Goal: Task Accomplishment & Management: Complete application form

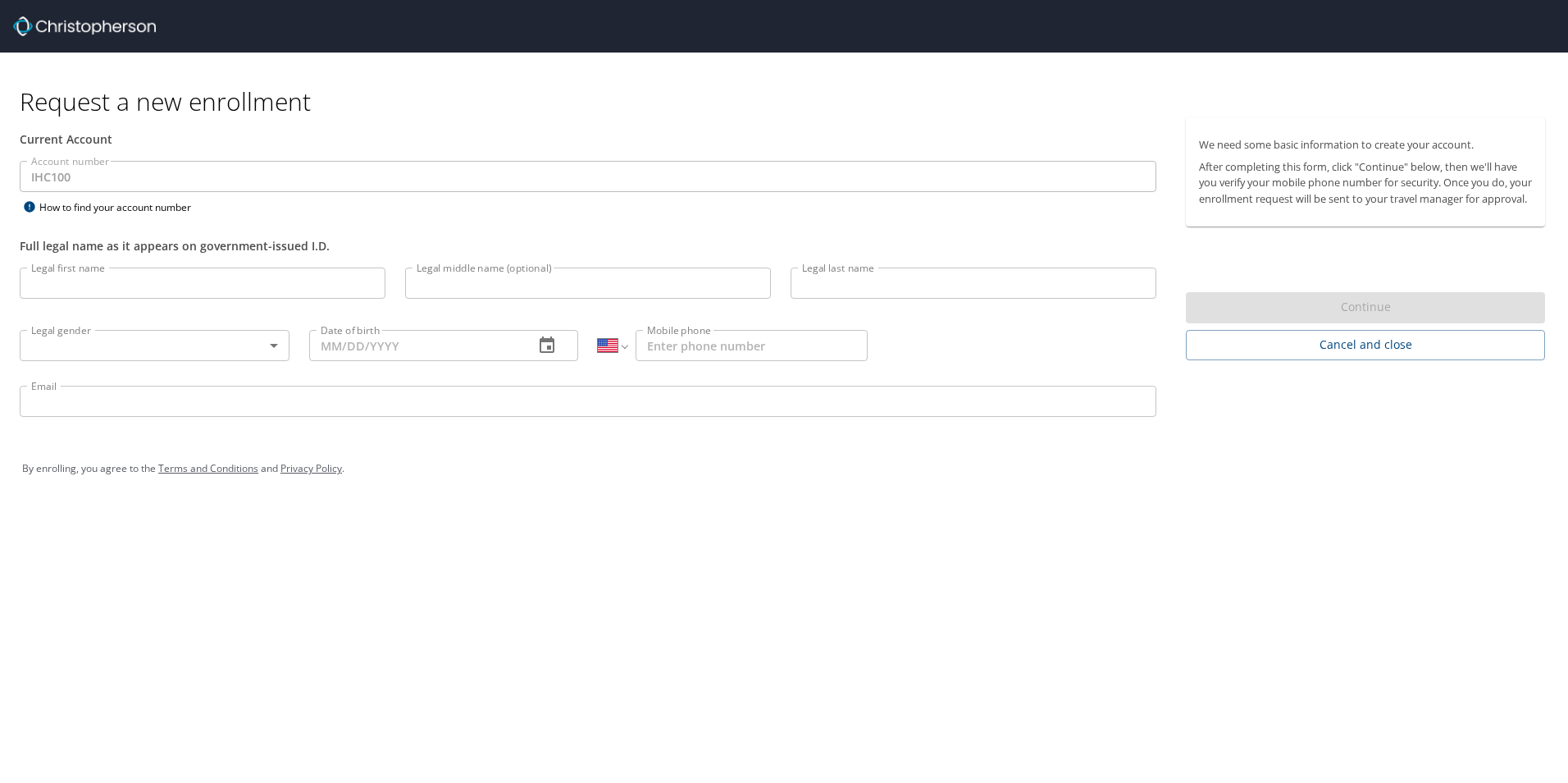
select select "US"
click at [78, 295] on input "Legal first name" at bounding box center [202, 282] width 366 height 31
type input "Rylee"
type input "S"
type input "[PERSON_NAME]"
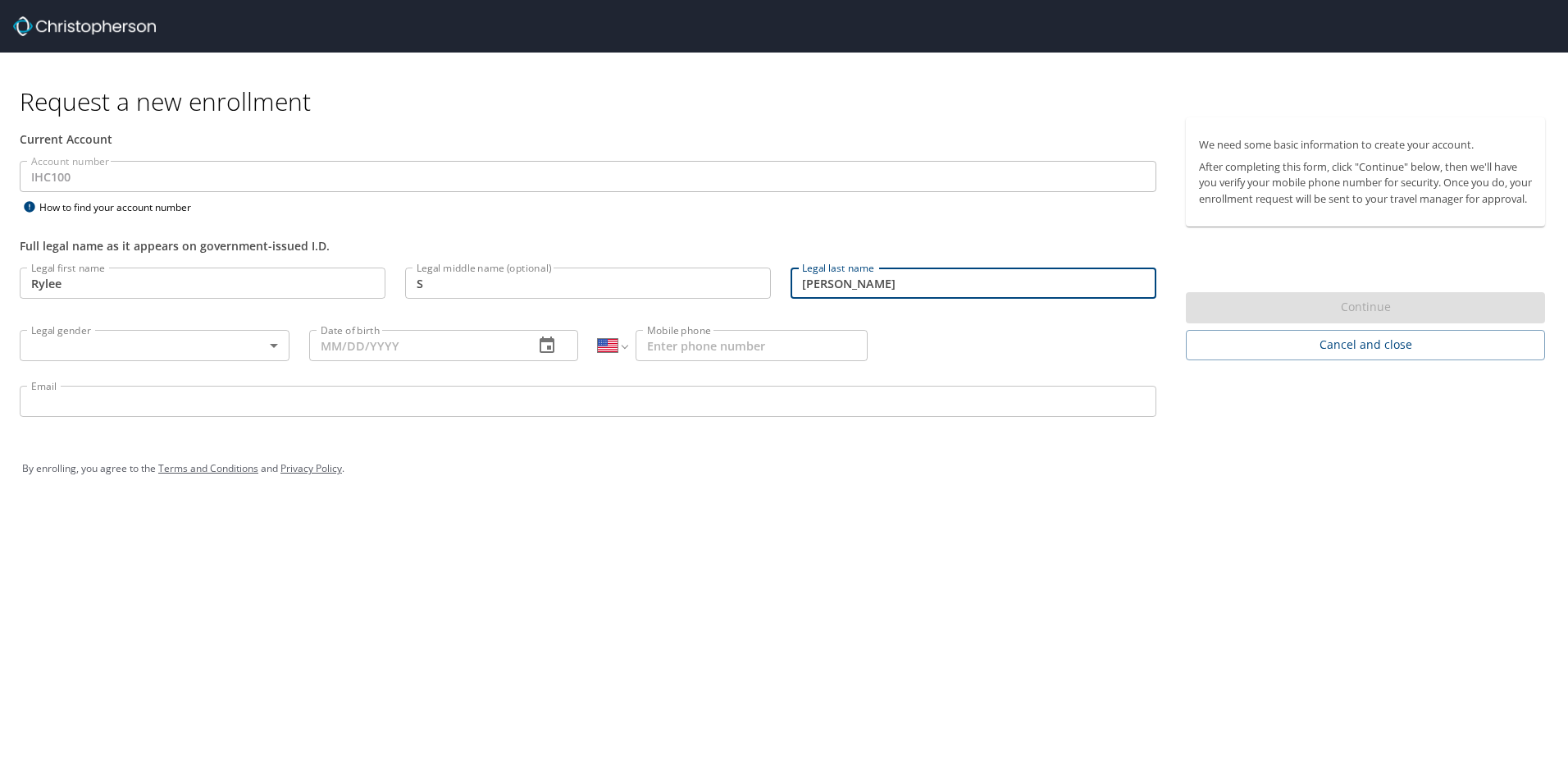
click at [75, 346] on body "Request a new enrollment Current Account Account number IHC100 Account number H…" at bounding box center [784, 391] width 1568 height 783
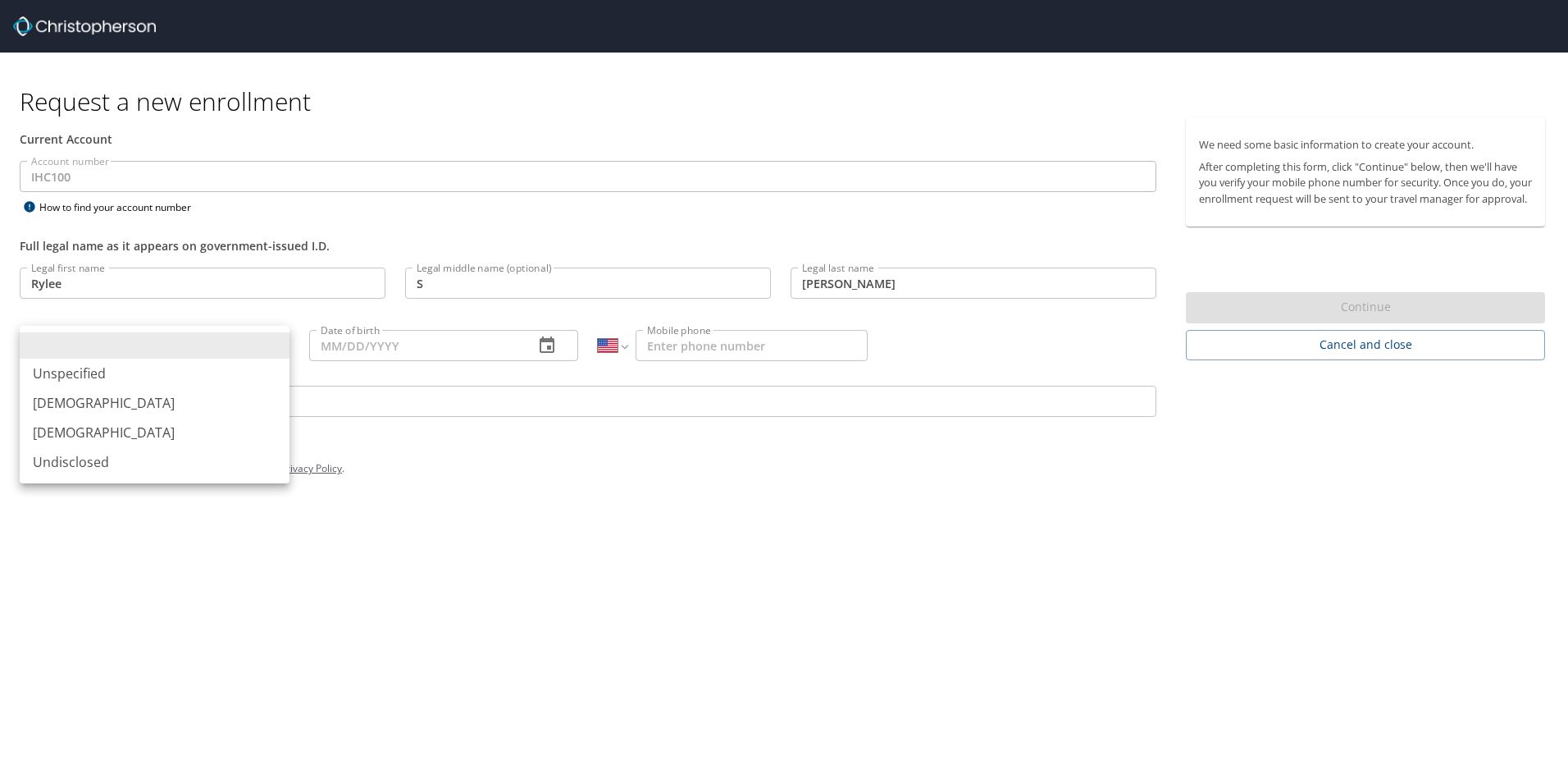
drag, startPoint x: 72, startPoint y: 428, endPoint x: 164, endPoint y: 410, distance: 93.7
click at [73, 428] on li "[DEMOGRAPHIC_DATA]" at bounding box center [155, 432] width 270 height 30
type input "[DEMOGRAPHIC_DATA]"
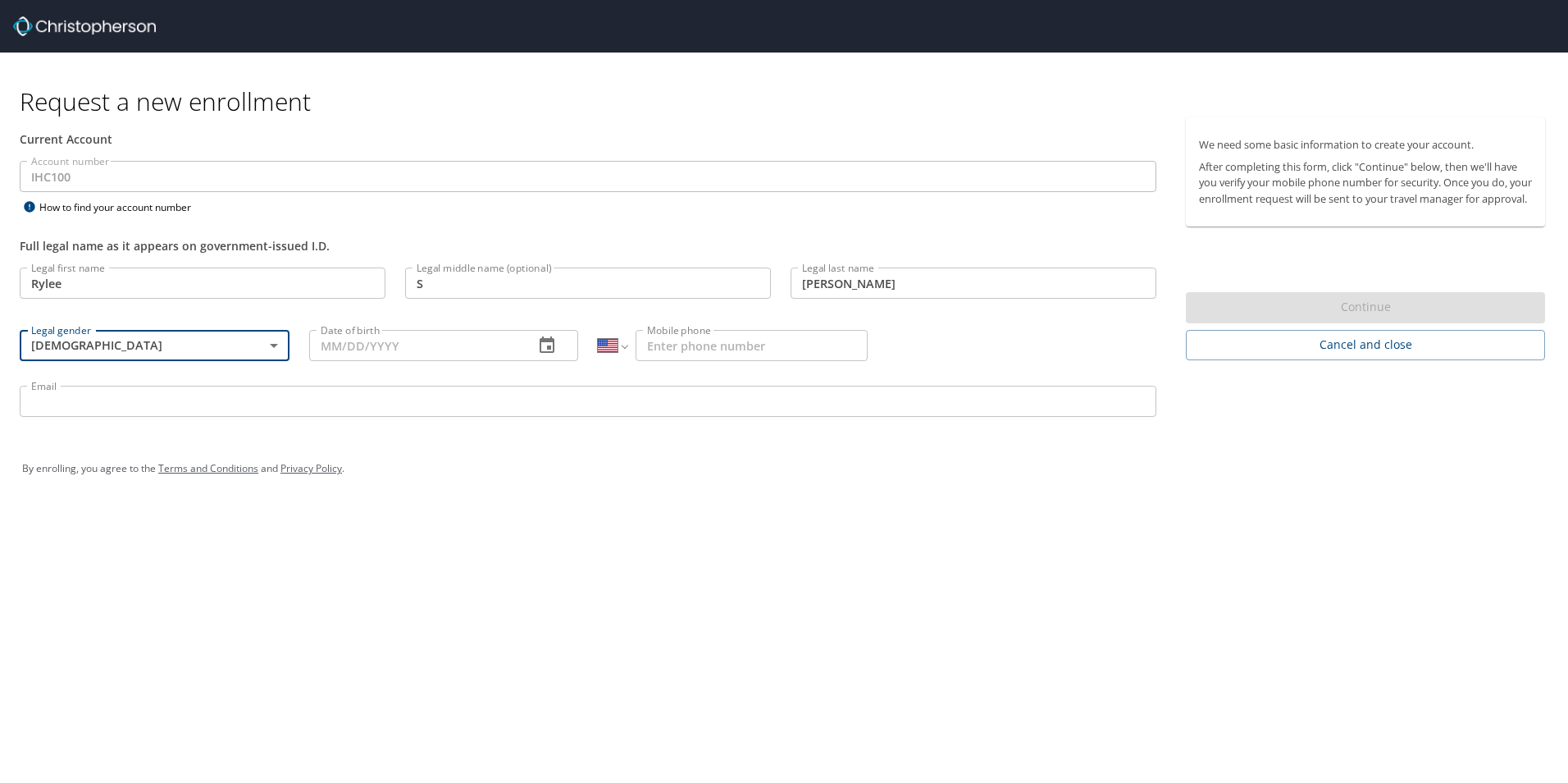
click at [361, 346] on input "Date of birth" at bounding box center [415, 345] width 212 height 31
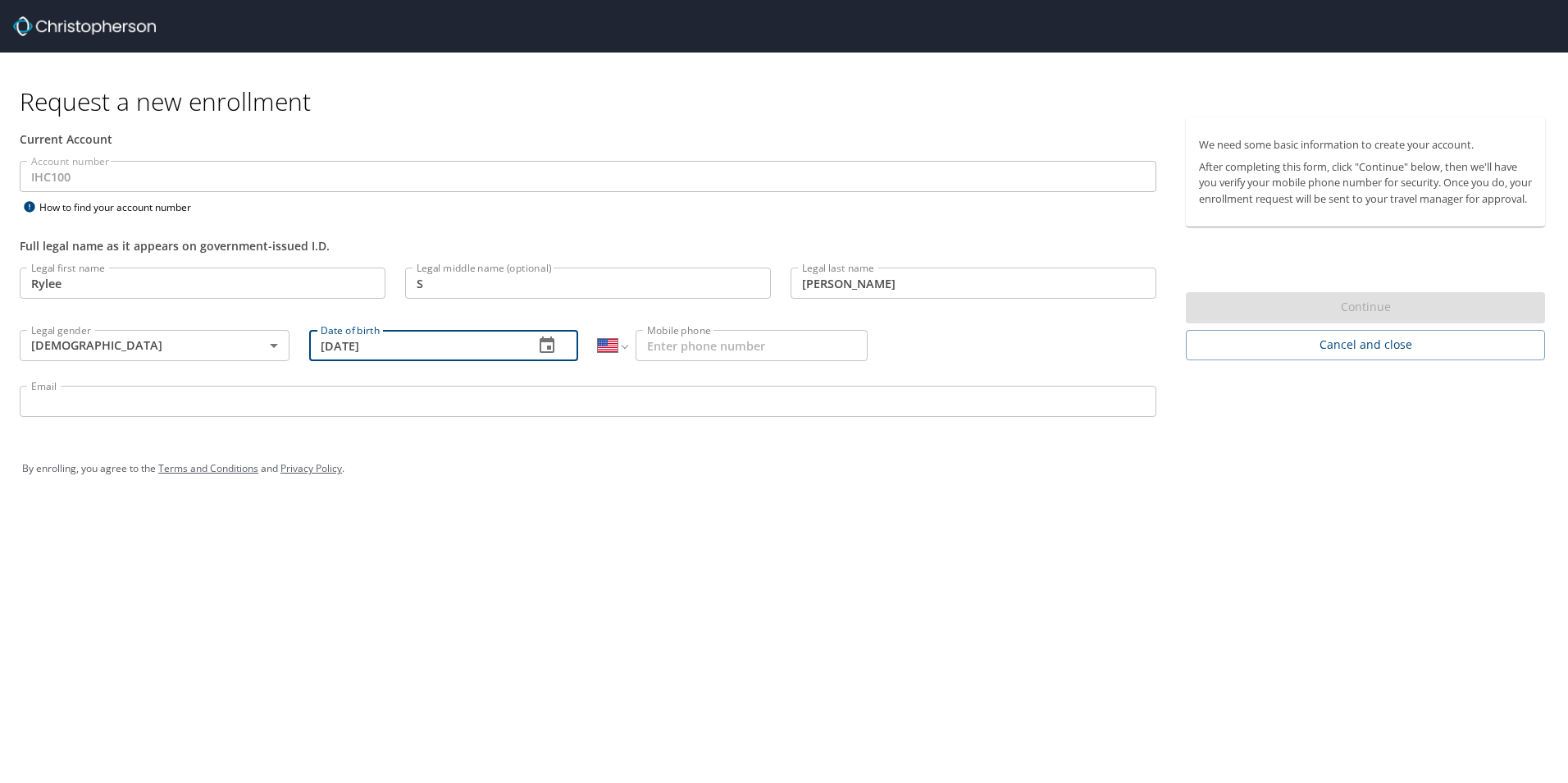
type input "[DATE]"
click at [695, 350] on input "Mobile phone" at bounding box center [751, 345] width 232 height 31
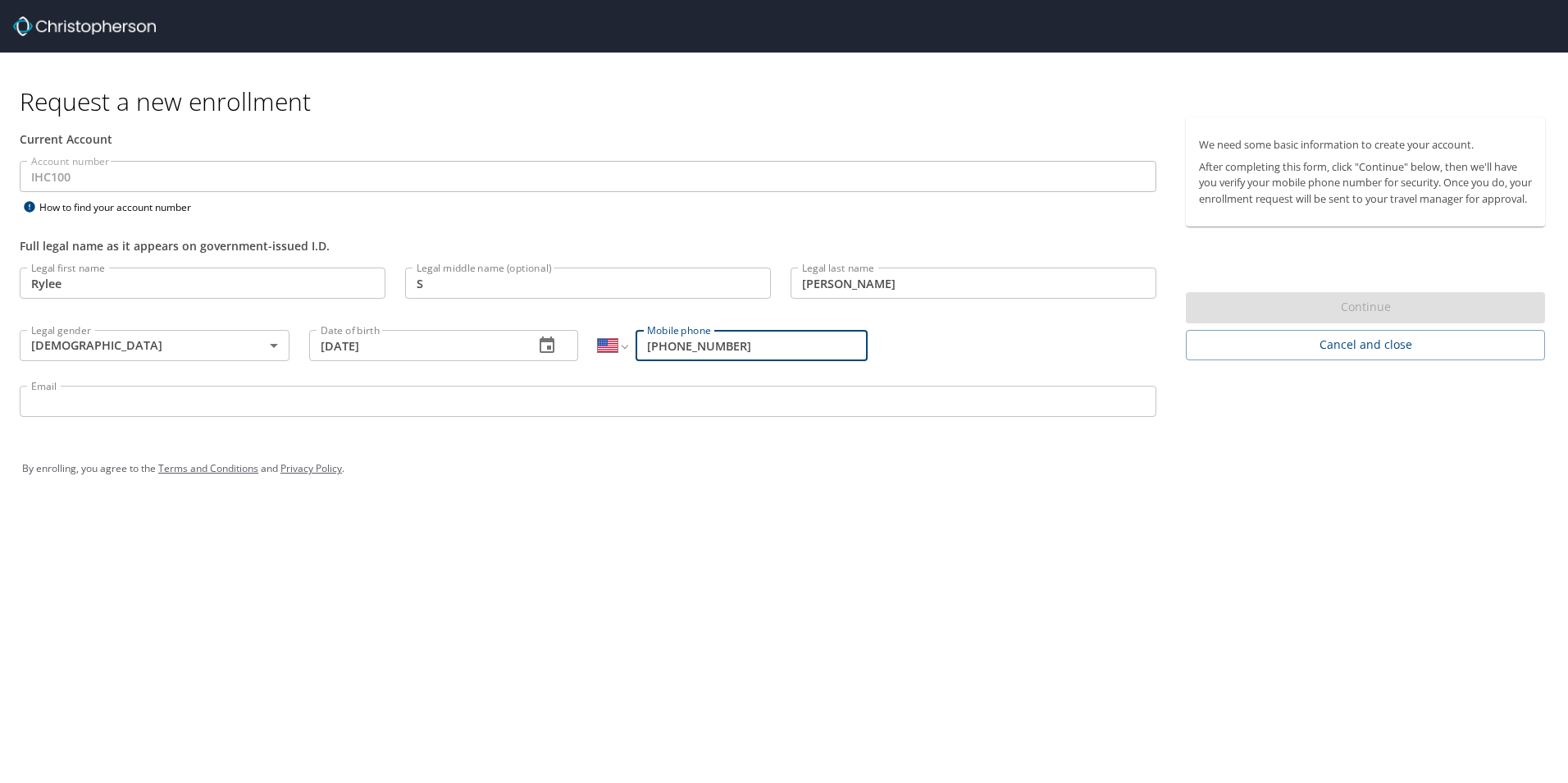
type input "[PHONE_NUMBER]"
click at [195, 405] on input "Email" at bounding box center [588, 401] width 1137 height 31
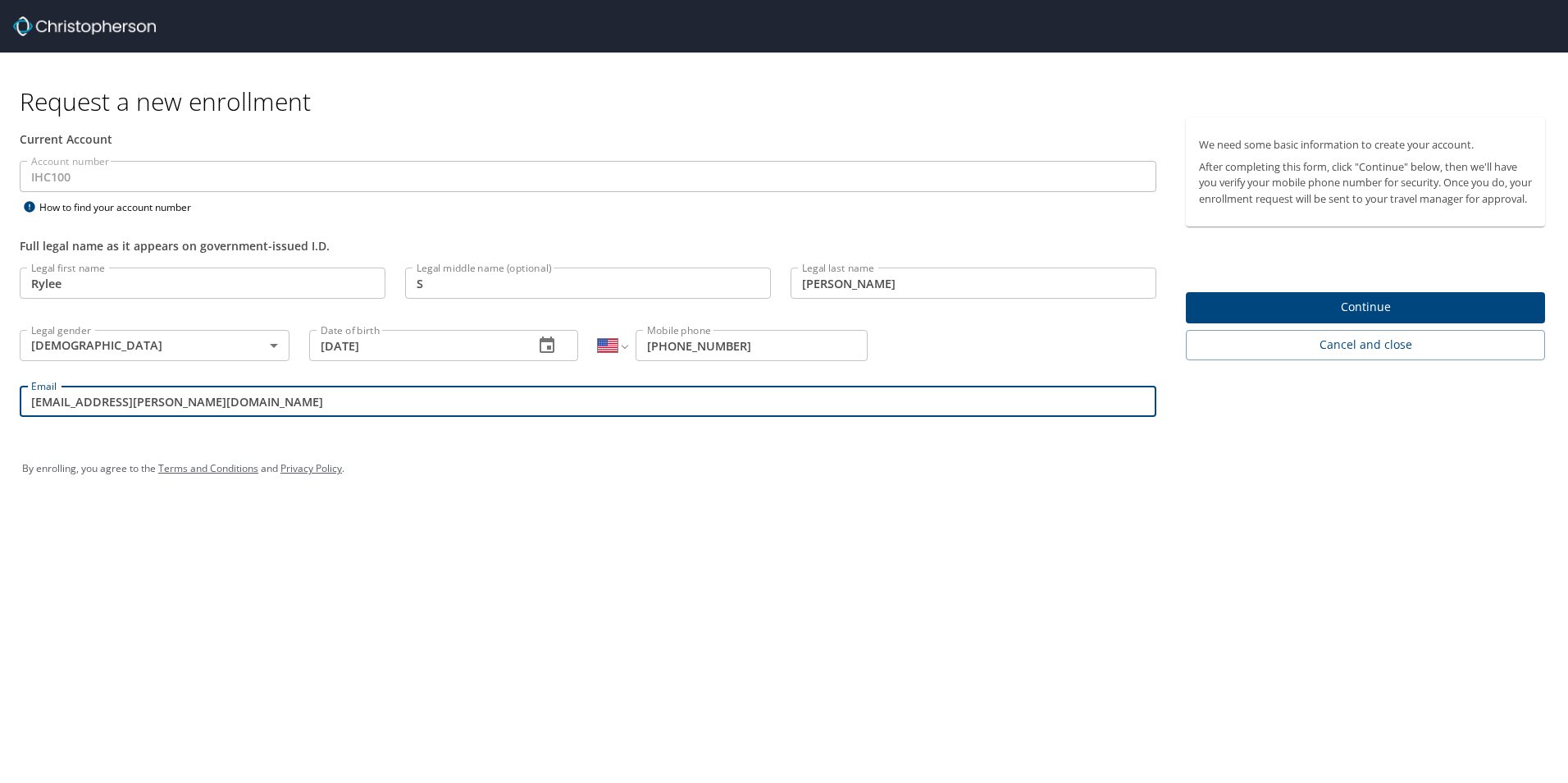
type input "[EMAIL_ADDRESS][PERSON_NAME][DOMAIN_NAME]"
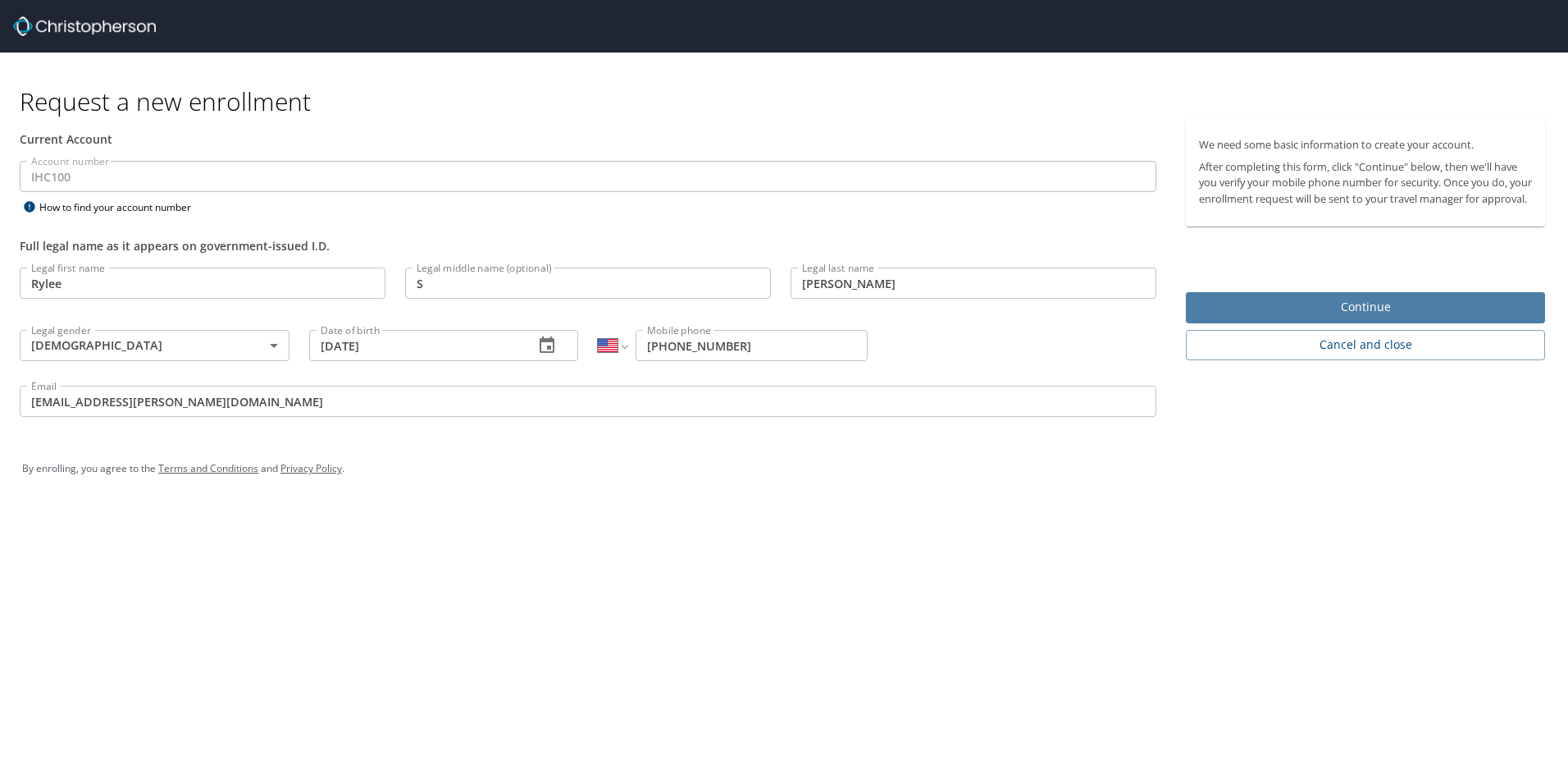
click at [1304, 317] on span "Continue" at bounding box center [1365, 307] width 332 height 21
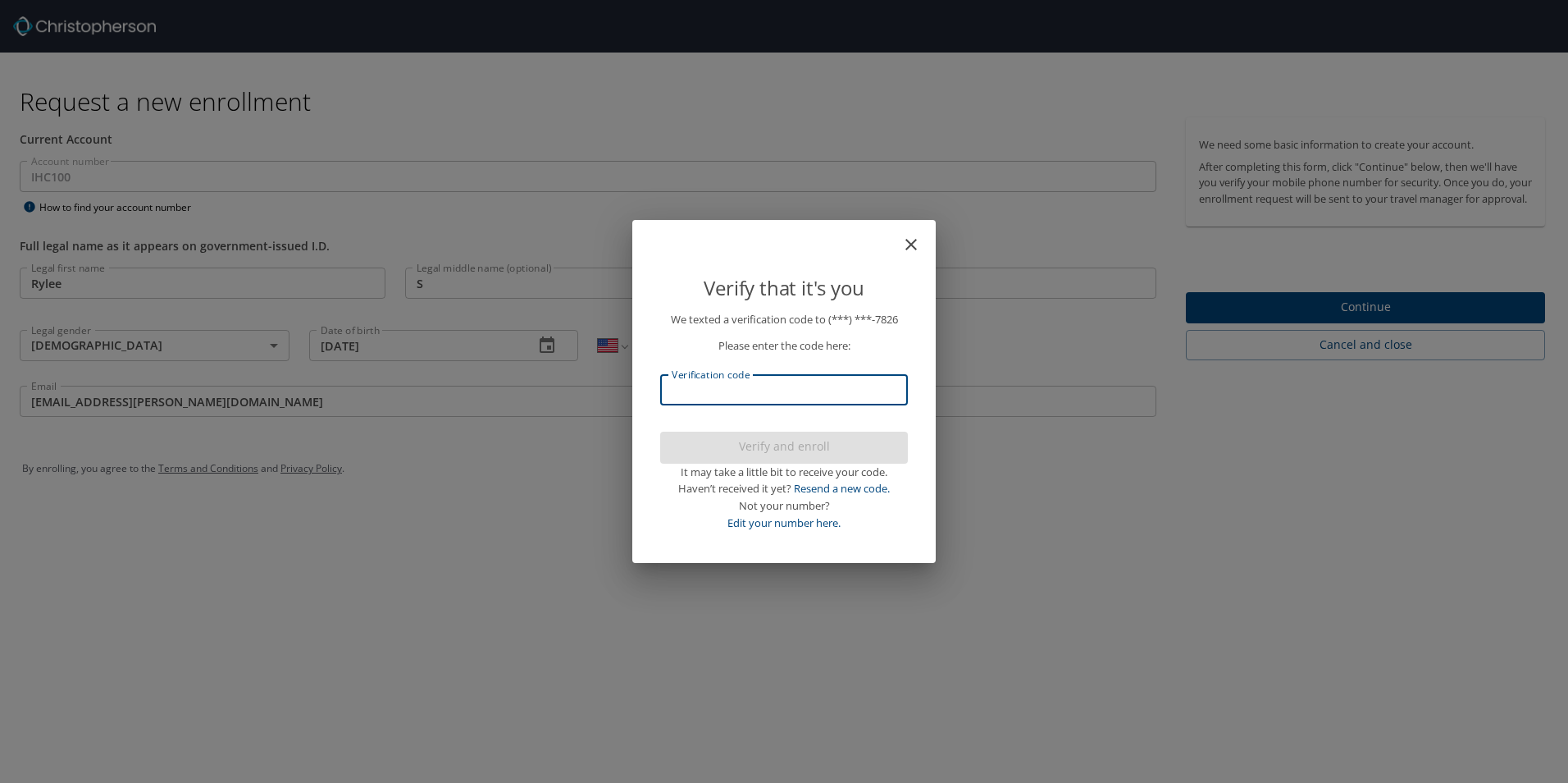
click at [804, 383] on input "Verification code" at bounding box center [784, 389] width 248 height 31
type input "293152"
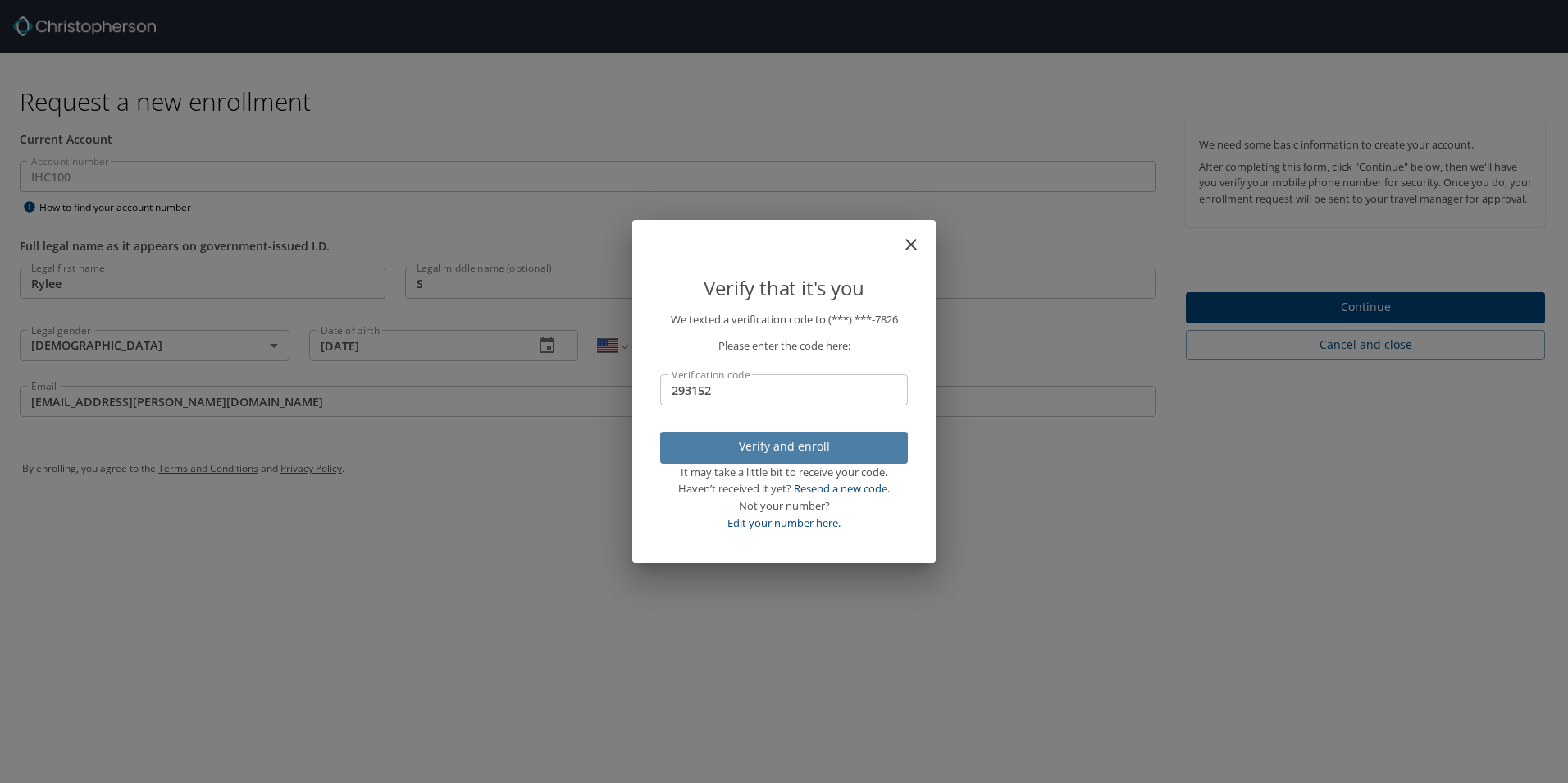
click at [809, 443] on span "Verify and enroll" at bounding box center [784, 446] width 221 height 21
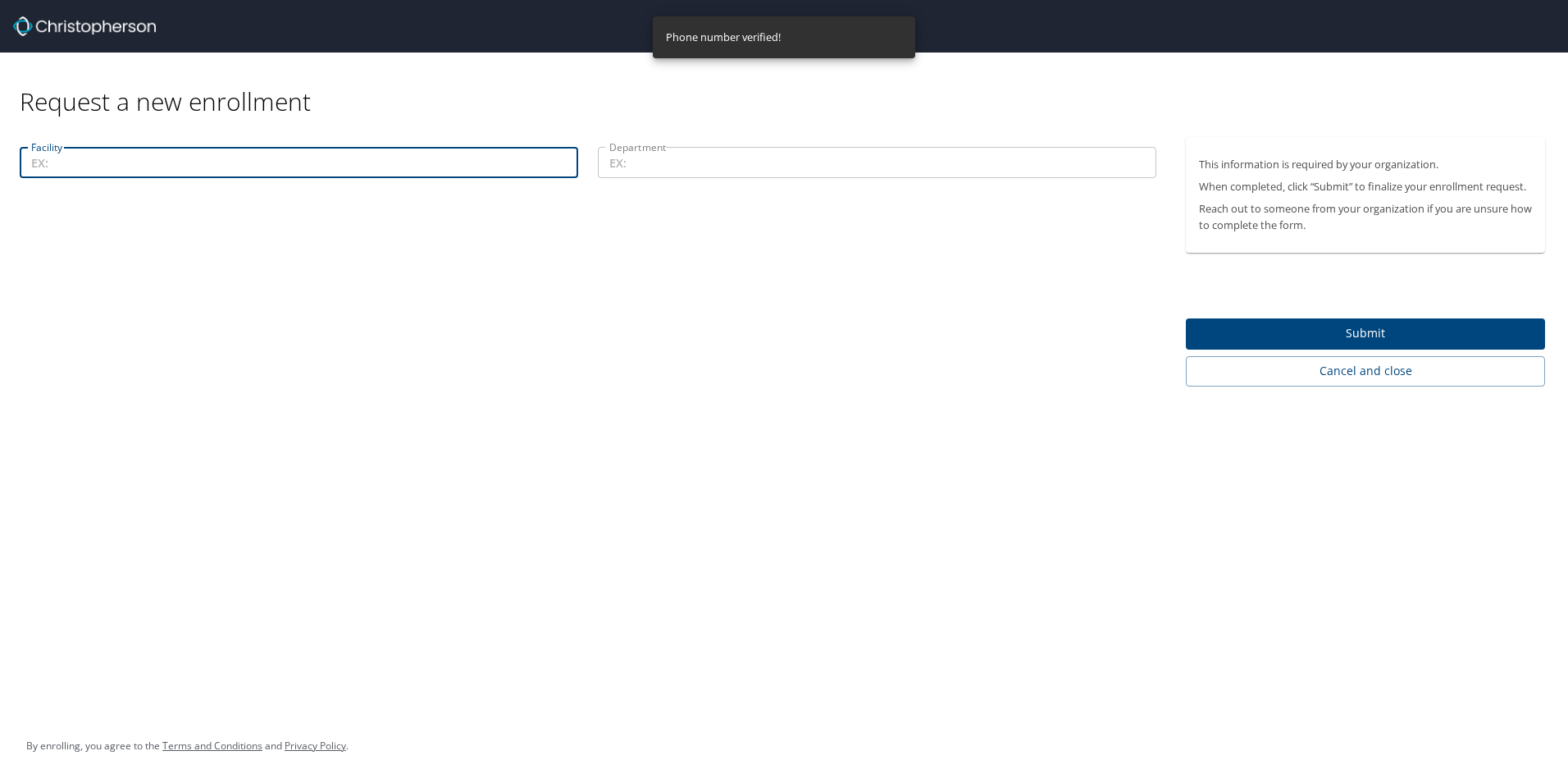
click at [48, 161] on input "Facility" at bounding box center [298, 162] width 558 height 31
type input "Life Flight"
click at [706, 162] on input "Department" at bounding box center [876, 162] width 558 height 31
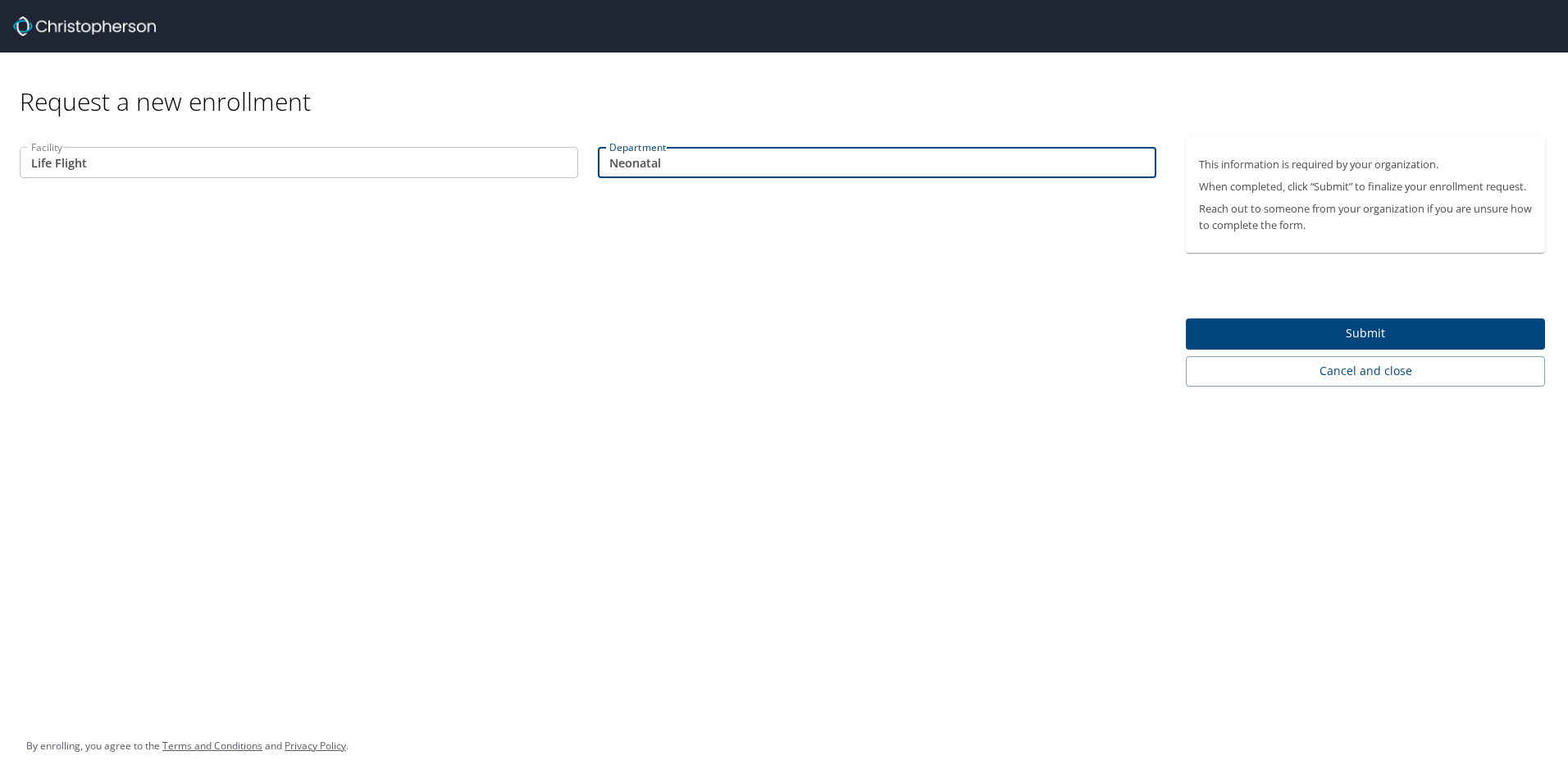
type input "Neonatal"
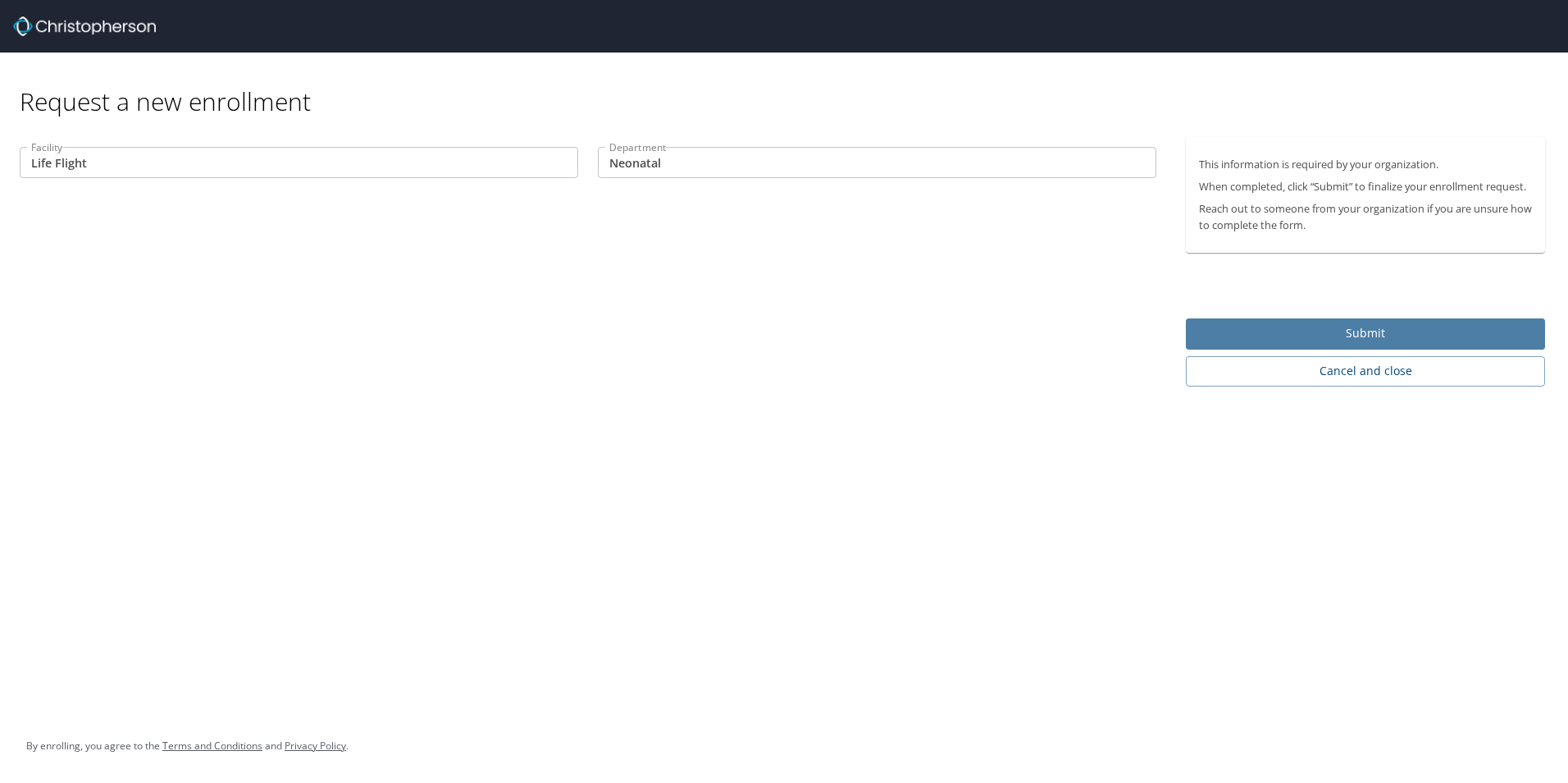
click at [1310, 343] on span "Submit" at bounding box center [1365, 334] width 332 height 21
